Goal: Task Accomplishment & Management: Complete application form

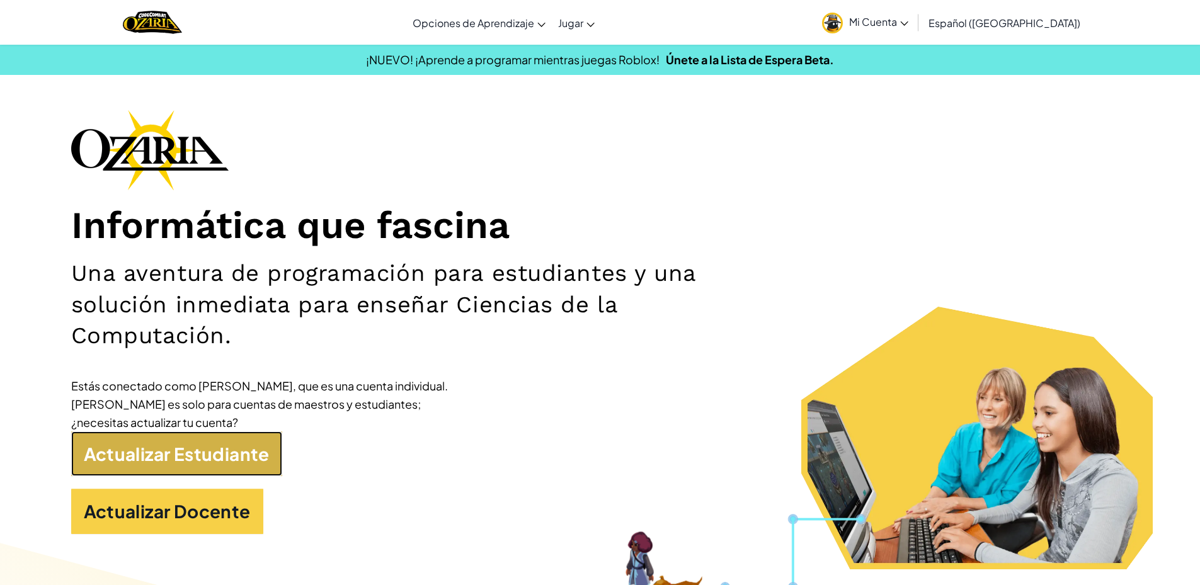
click at [215, 466] on link "Actualizar Estudiante" at bounding box center [176, 454] width 211 height 45
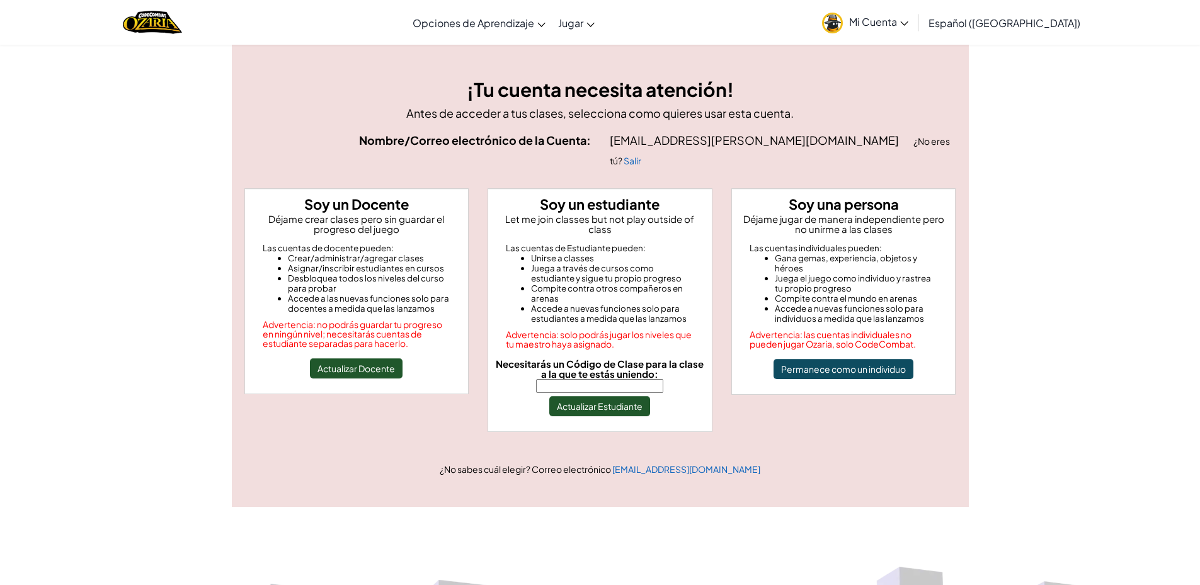
click at [569, 379] on input "Necesitarás un Código de Clase para la clase a la que te estás uniendo:" at bounding box center [599, 386] width 127 height 14
type input "ShortThingClass"
click at [600, 396] on button "Actualizar Estudiante" at bounding box center [599, 406] width 101 height 20
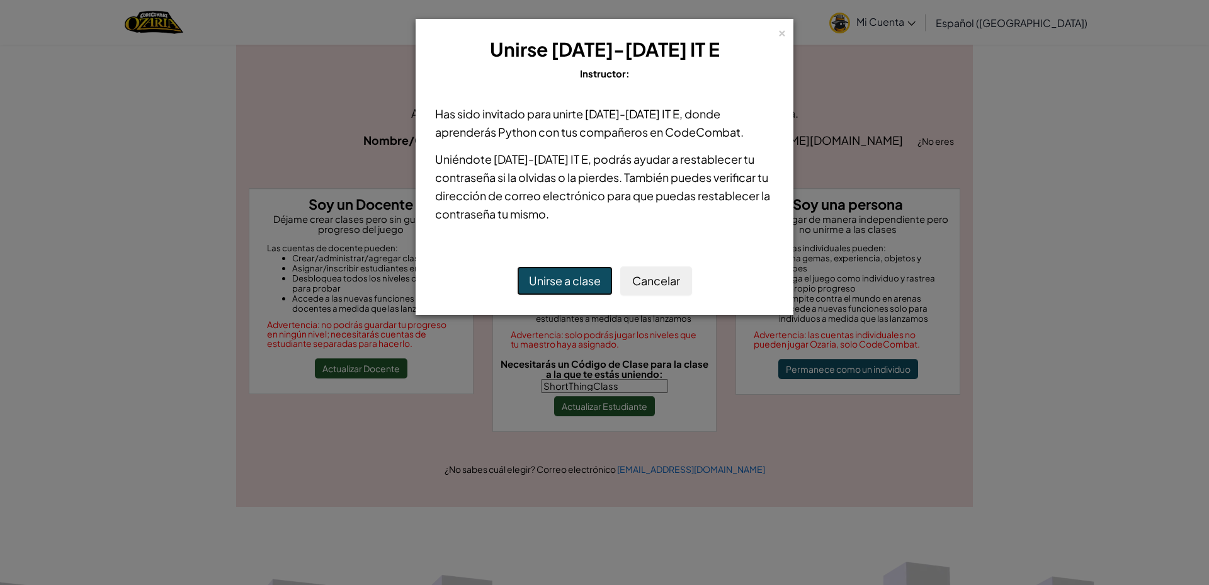
click at [573, 285] on button "Unirse a clase" at bounding box center [565, 280] width 96 height 29
click at [572, 288] on button "Unirse a clase" at bounding box center [565, 280] width 96 height 29
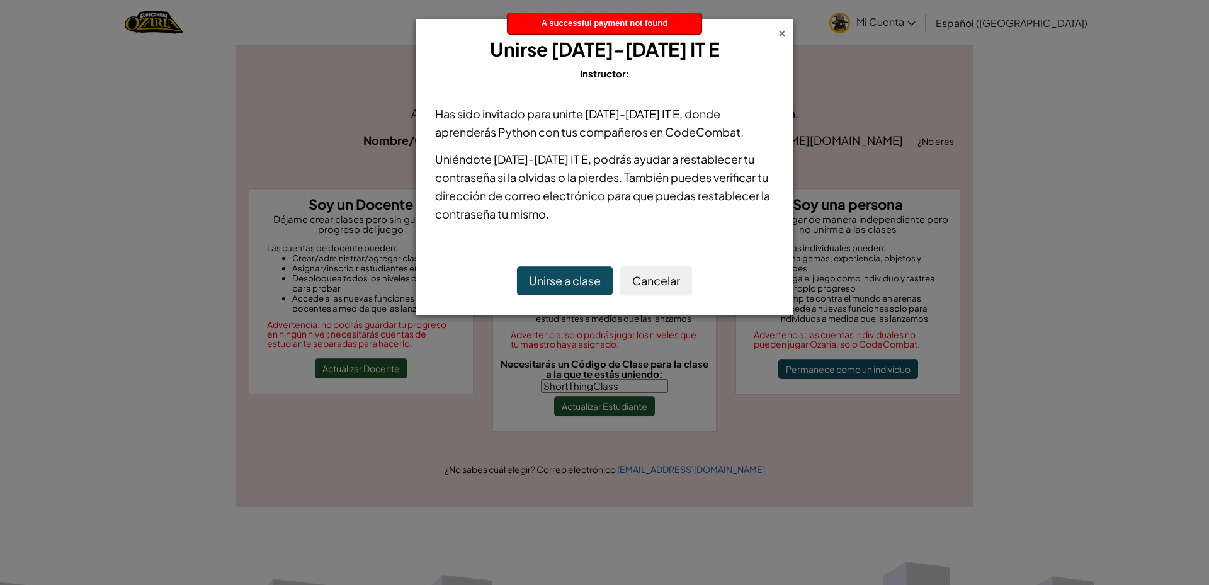
click at [784, 30] on div "×" at bounding box center [782, 31] width 9 height 13
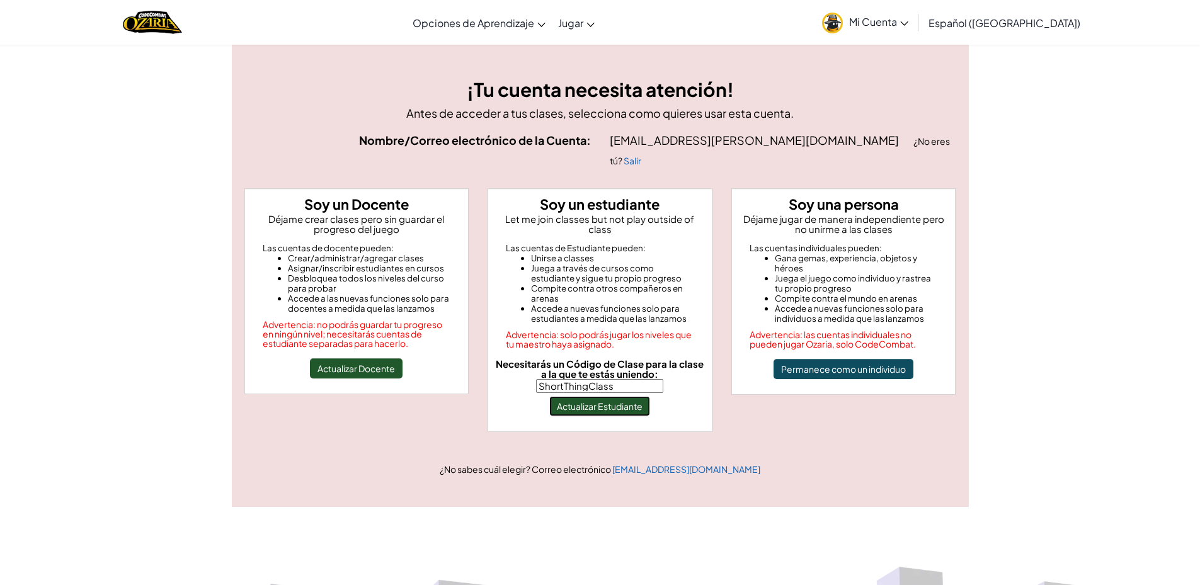
click at [573, 396] on button "Actualizar Estudiante" at bounding box center [599, 406] width 101 height 20
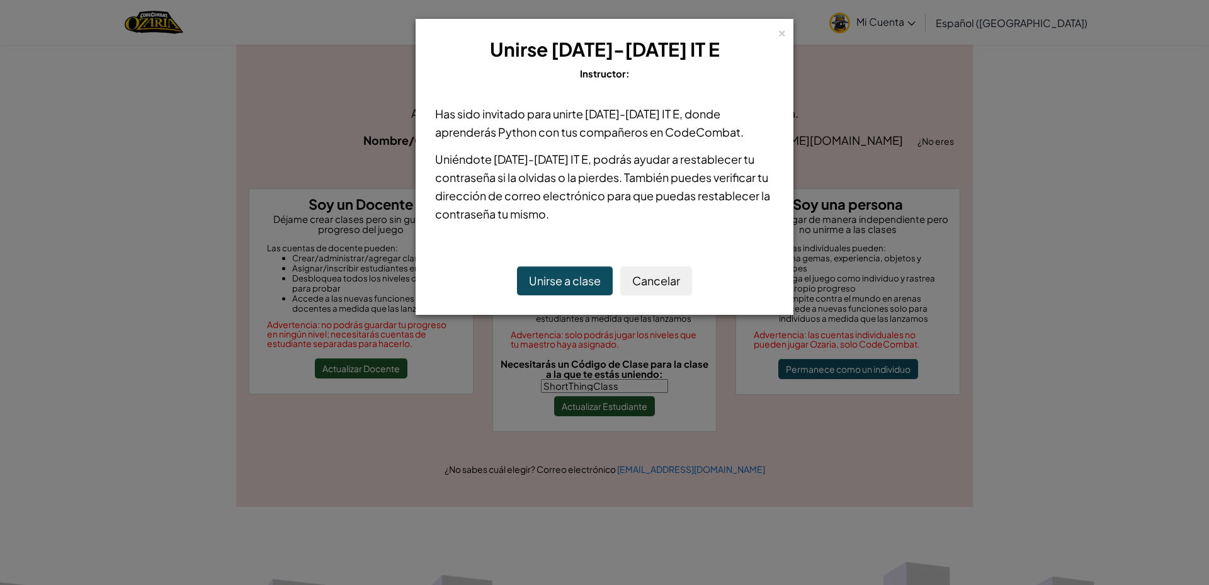
click at [553, 273] on button "Unirse a clase" at bounding box center [565, 280] width 96 height 29
click at [785, 29] on div "×" at bounding box center [782, 31] width 9 height 13
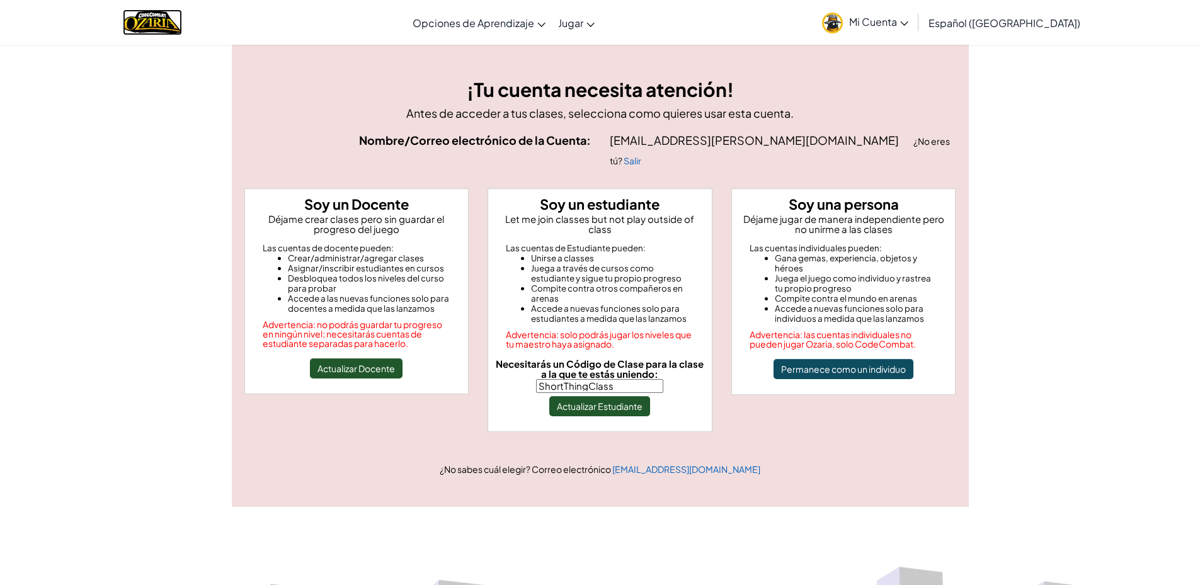
click at [156, 25] on img "Home" at bounding box center [152, 22] width 59 height 26
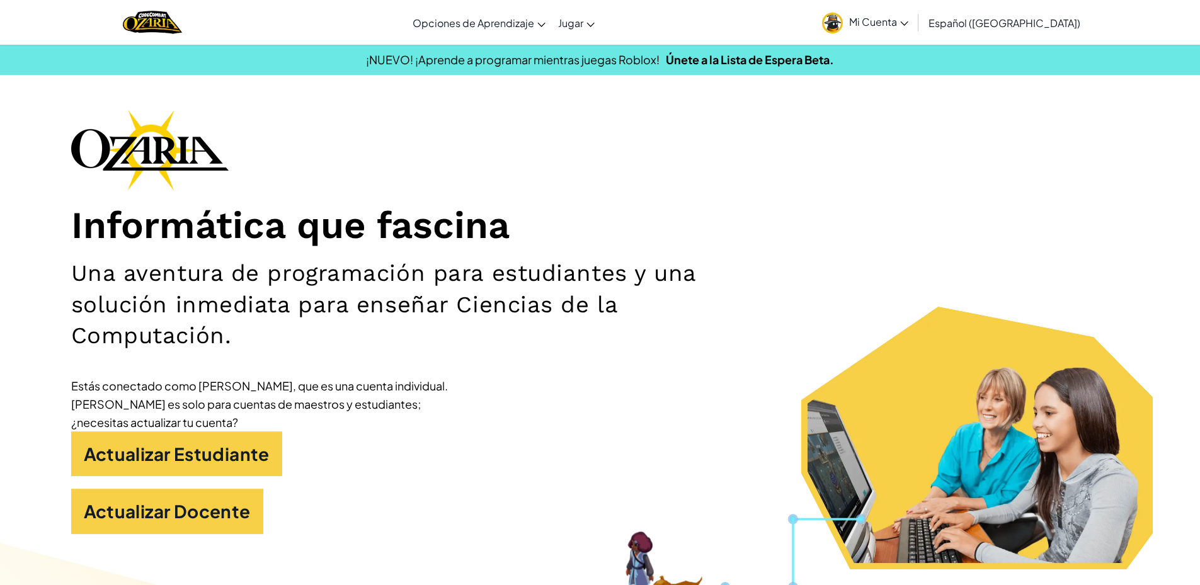
click at [900, 26] on span "Mi Cuenta" at bounding box center [878, 21] width 59 height 13
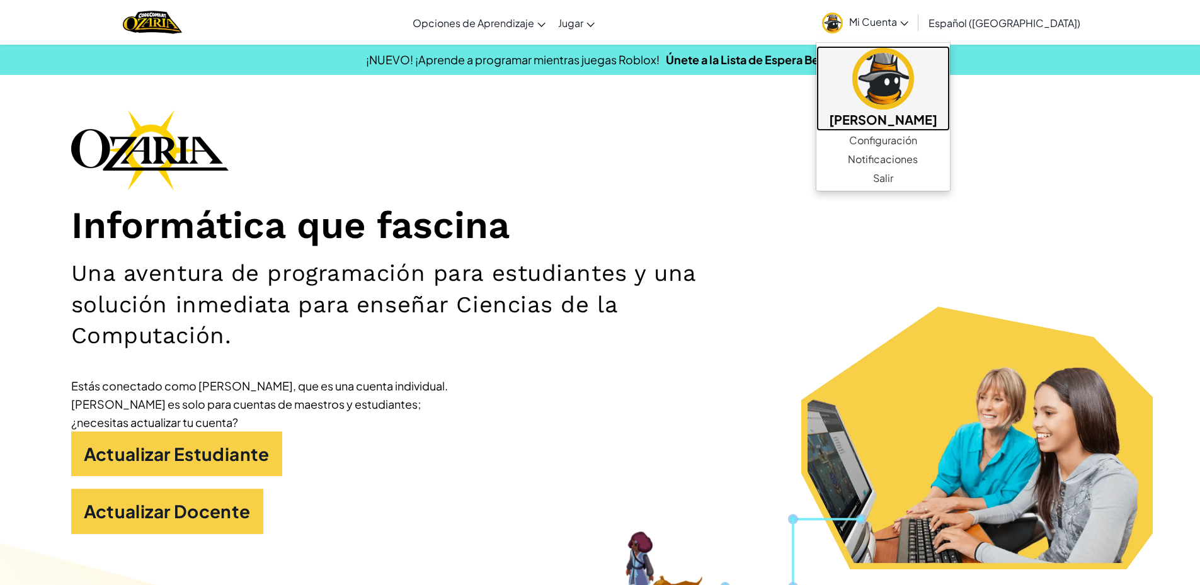
click at [906, 97] on img at bounding box center [883, 79] width 62 height 62
